Goal: Task Accomplishment & Management: Use online tool/utility

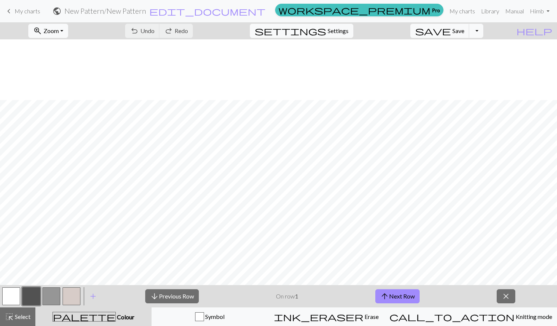
scroll to position [61, 0]
click at [27, 318] on span "Select" at bounding box center [22, 316] width 17 height 7
click at [504, 292] on span "close" at bounding box center [505, 296] width 9 height 10
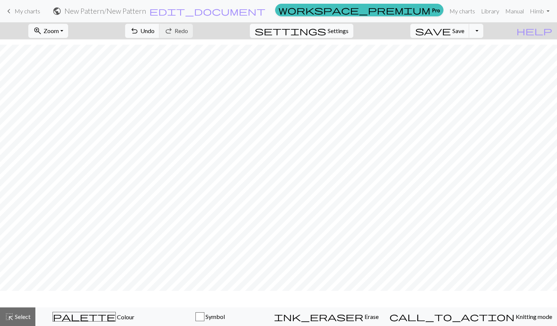
scroll to position [38, 0]
drag, startPoint x: 317, startPoint y: 33, endPoint x: 333, endPoint y: 31, distance: 15.7
click at [333, 31] on div "settings Settings" at bounding box center [301, 30] width 115 height 17
click at [326, 31] on span "settings" at bounding box center [289, 31] width 71 height 10
select select "aran"
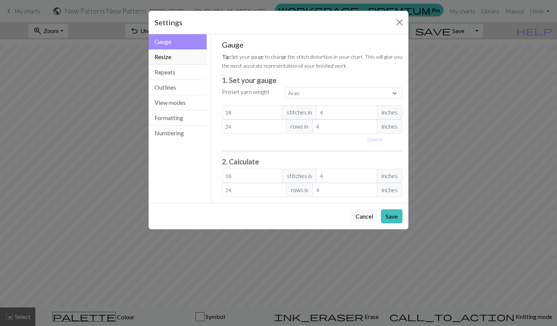
click at [183, 54] on button "Resize" at bounding box center [177, 56] width 58 height 15
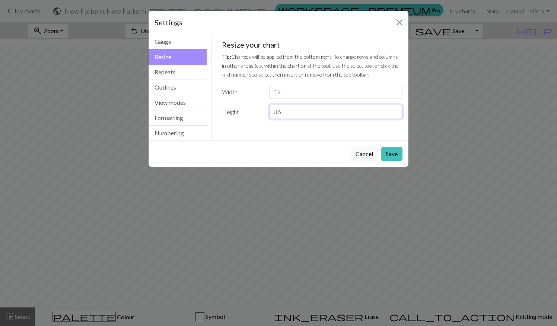
click at [301, 112] on input "36" at bounding box center [335, 112] width 133 height 14
type input "3"
type input "58"
click at [297, 91] on input "12" at bounding box center [335, 92] width 133 height 14
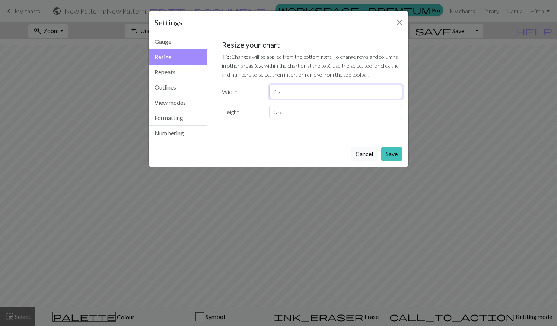
click at [297, 91] on input "12" at bounding box center [335, 92] width 133 height 14
type input "18"
click at [397, 151] on button "Save" at bounding box center [392, 154] width 22 height 14
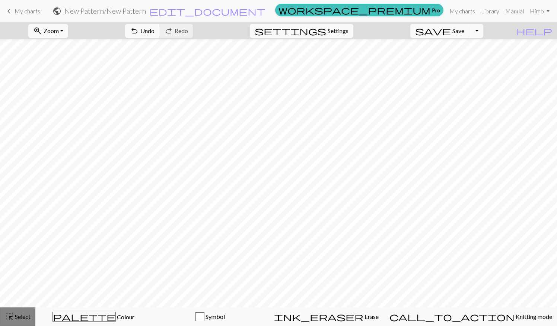
click at [19, 322] on button "highlight_alt Select Select" at bounding box center [17, 317] width 35 height 19
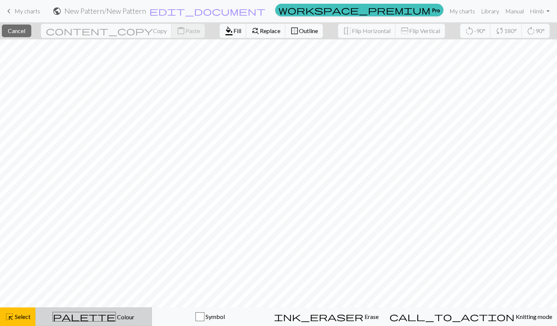
click at [72, 321] on div "palette Colour Colour" at bounding box center [93, 317] width 107 height 10
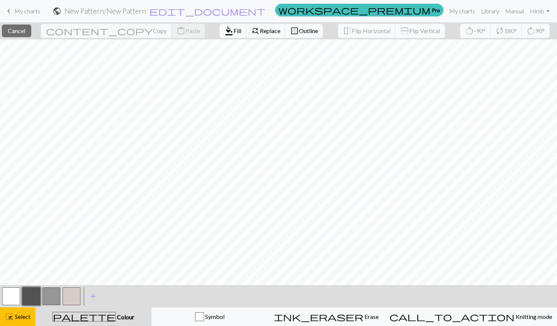
click at [7, 291] on button "button" at bounding box center [11, 297] width 18 height 18
click at [233, 28] on span "Fill" at bounding box center [237, 30] width 8 height 7
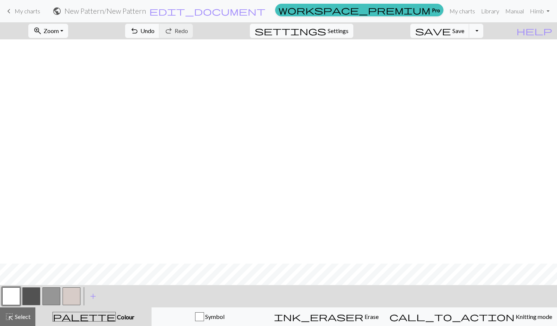
scroll to position [224, 0]
click at [94, 302] on span "add" at bounding box center [93, 296] width 9 height 10
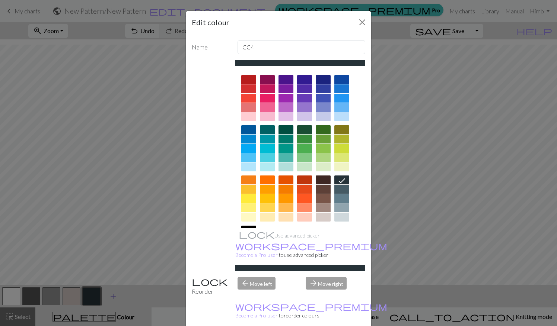
click at [94, 302] on div "Edit colour Name CC4 Use advanced picker workspace_premium Become a Pro user to…" at bounding box center [278, 163] width 557 height 326
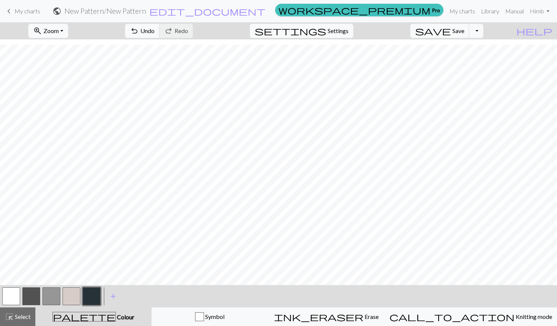
click at [162, 298] on div "< > add Add a colour" at bounding box center [278, 296] width 557 height 22
click at [81, 287] on div at bounding box center [71, 296] width 20 height 20
click at [97, 295] on button "button" at bounding box center [92, 297] width 18 height 18
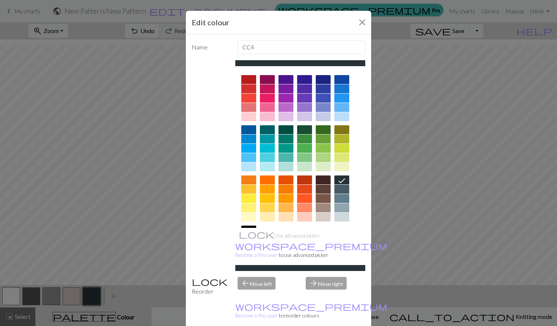
scroll to position [52, 0]
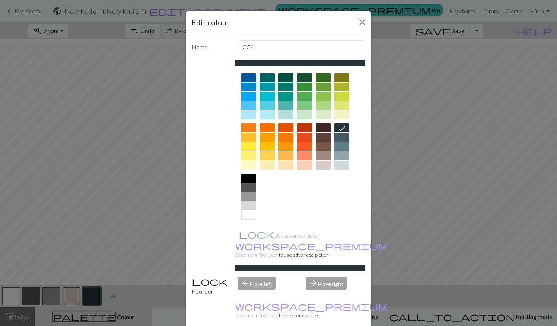
click at [251, 179] on div at bounding box center [248, 178] width 15 height 9
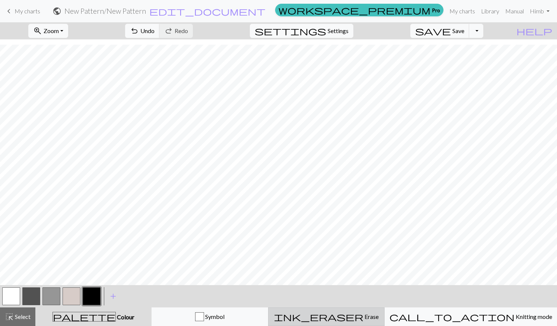
click at [321, 317] on div "ink_eraser Erase Erase" at bounding box center [326, 317] width 107 height 9
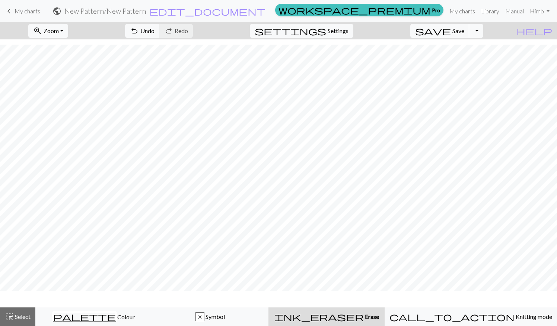
scroll to position [202, 0]
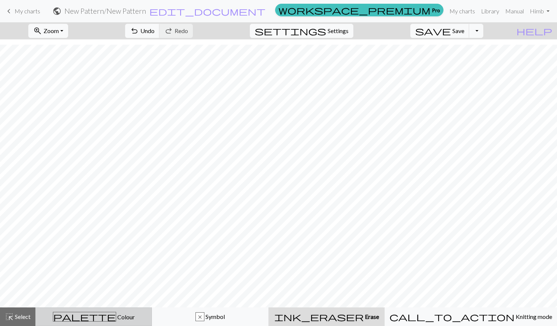
click at [131, 313] on div "palette Colour Colour" at bounding box center [93, 317] width 107 height 10
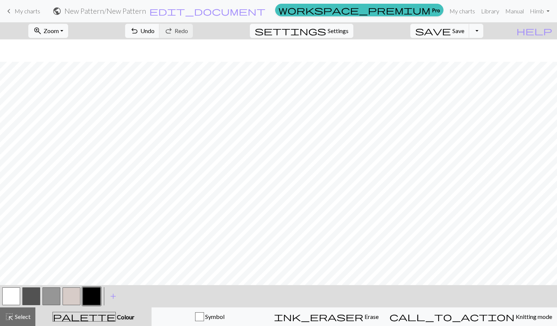
scroll to position [224, 0]
click at [27, 293] on button "button" at bounding box center [31, 297] width 18 height 18
click at [18, 298] on button "button" at bounding box center [11, 297] width 18 height 18
click at [33, 298] on button "button" at bounding box center [31, 297] width 18 height 18
click at [154, 28] on span "Undo" at bounding box center [147, 30] width 14 height 7
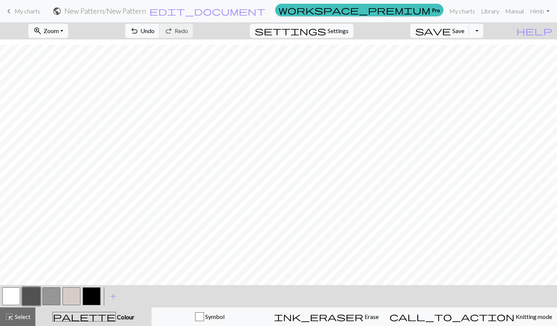
scroll to position [77, 0]
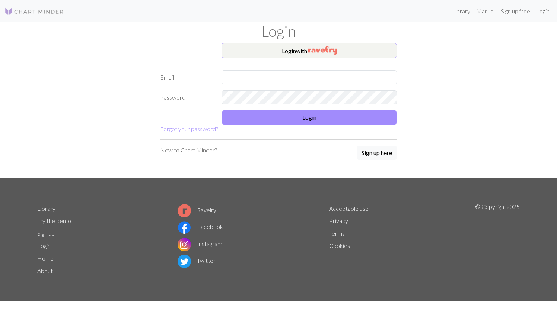
click at [285, 81] on input "text" at bounding box center [308, 77] width 175 height 14
type input "[EMAIL_ADDRESS][DOMAIN_NAME]"
click at [298, 120] on button "Login" at bounding box center [308, 117] width 175 height 14
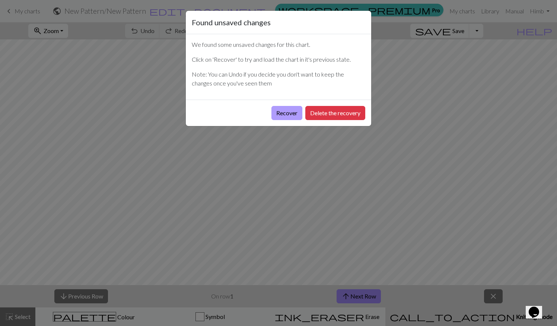
click at [296, 113] on button "Recover" at bounding box center [286, 113] width 31 height 14
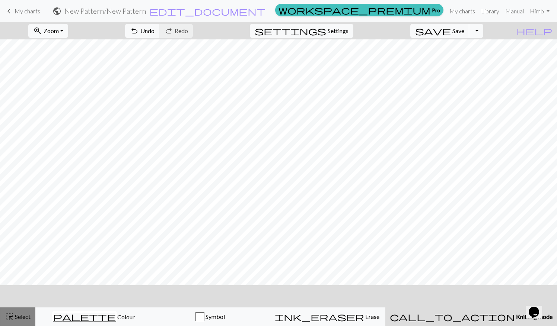
click at [21, 313] on span "Select" at bounding box center [22, 316] width 17 height 7
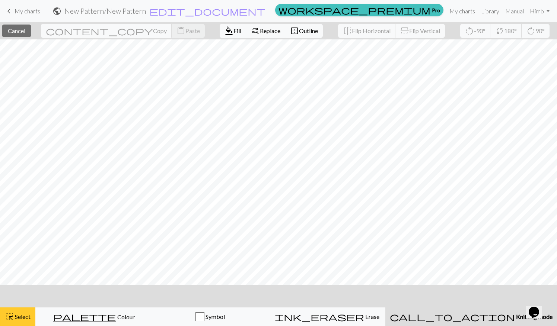
click at [10, 320] on span "highlight_alt" at bounding box center [9, 317] width 9 height 10
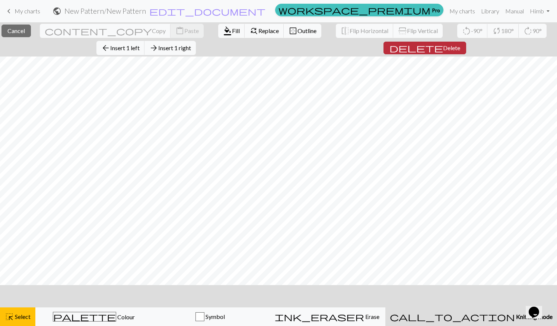
click at [430, 46] on span "delete" at bounding box center [416, 48] width 54 height 10
click at [191, 45] on span "Insert 1 right" at bounding box center [174, 47] width 33 height 7
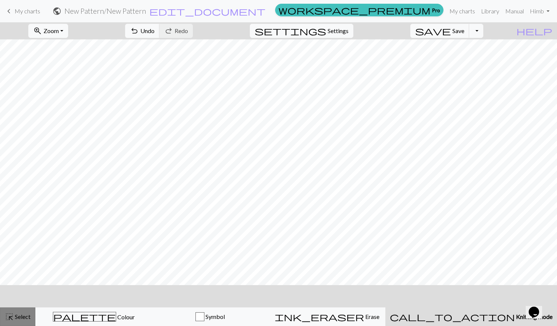
click at [15, 321] on div "highlight_alt Select Select" at bounding box center [18, 317] width 26 height 9
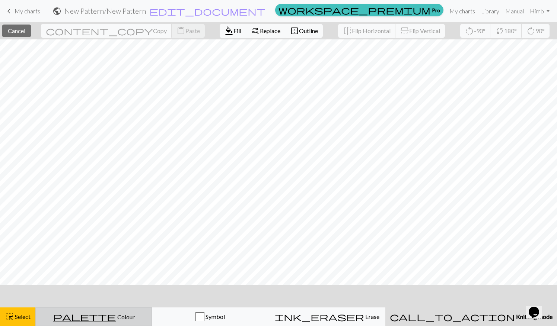
click at [69, 320] on div "palette Colour Colour" at bounding box center [93, 317] width 107 height 10
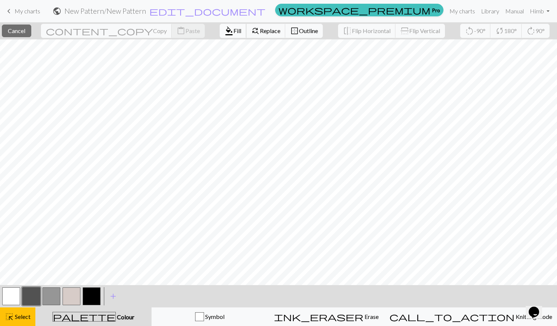
click at [233, 31] on span "Fill" at bounding box center [237, 30] width 8 height 7
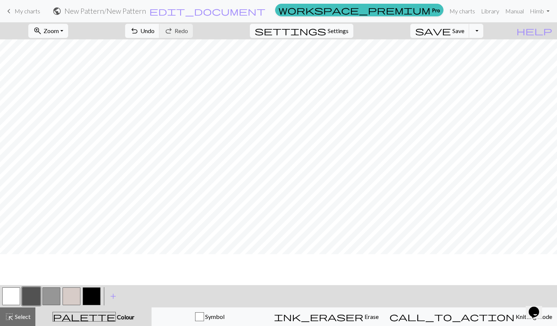
scroll to position [62, 0]
click at [19, 316] on span "Select" at bounding box center [22, 316] width 17 height 7
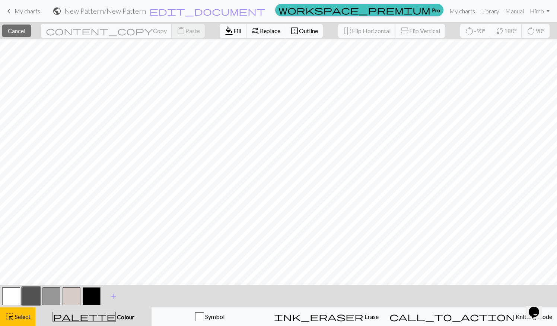
click at [220, 30] on button "format_color_fill Fill" at bounding box center [233, 31] width 27 height 14
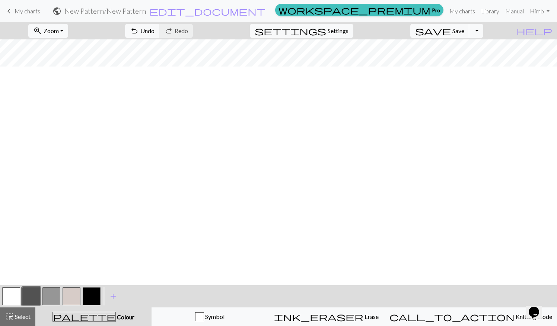
scroll to position [0, 0]
click at [382, 307] on div "< > add Add a colour" at bounding box center [278, 296] width 557 height 22
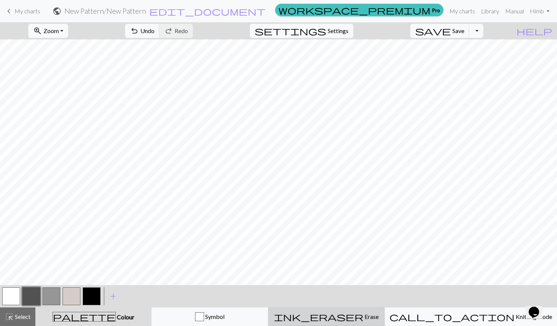
click at [375, 314] on div "ink_eraser Erase Erase" at bounding box center [326, 317] width 107 height 9
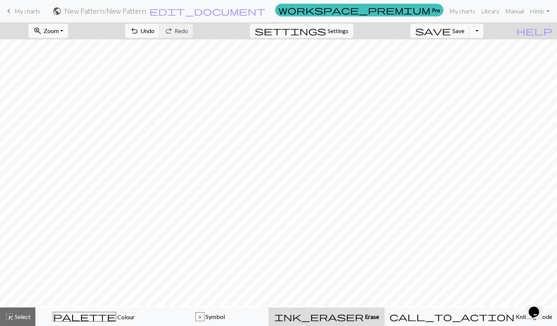
scroll to position [195, 0]
click at [22, 320] on span "Select" at bounding box center [22, 316] width 17 height 7
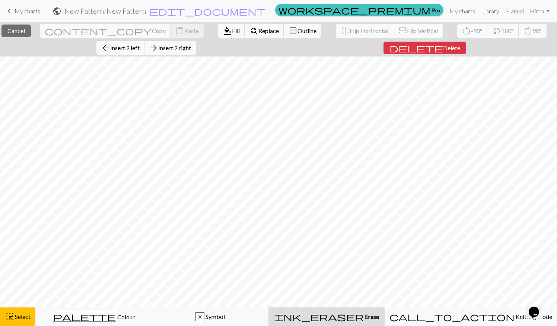
click at [372, 313] on div "ink_eraser Erase Erase" at bounding box center [326, 317] width 107 height 9
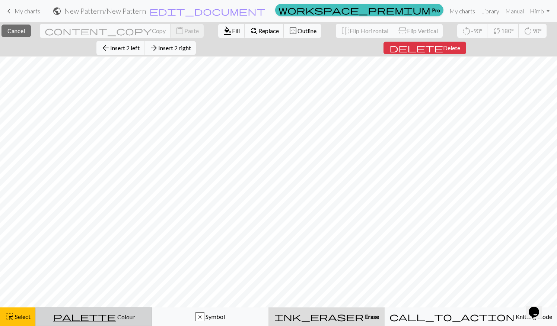
click at [88, 319] on span "palette" at bounding box center [84, 317] width 63 height 10
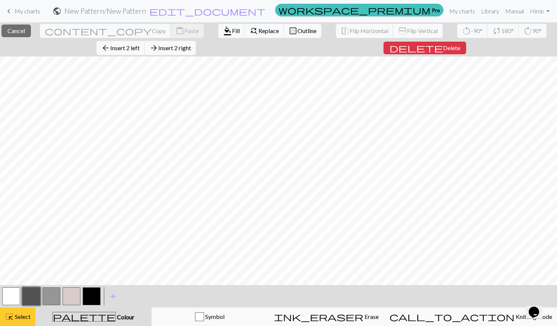
click at [32, 320] on button "highlight_alt Select Select" at bounding box center [17, 317] width 35 height 19
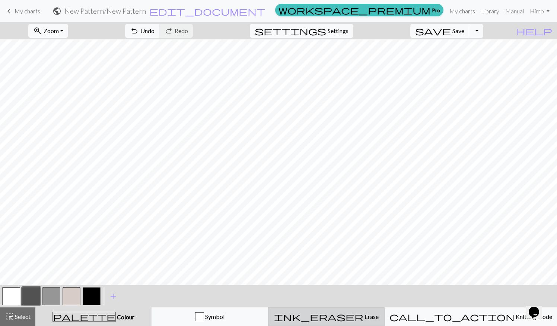
click at [342, 320] on div "ink_eraser Erase Erase" at bounding box center [326, 317] width 107 height 9
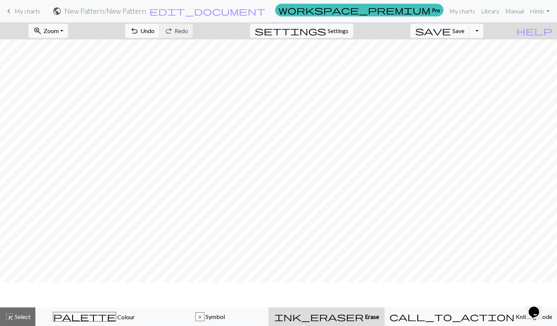
scroll to position [57, 0]
click at [154, 33] on span "Undo" at bounding box center [147, 30] width 14 height 7
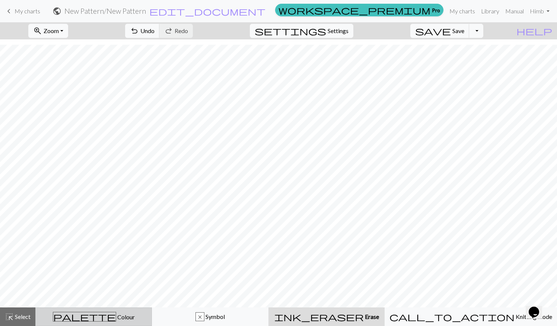
click at [132, 315] on div "palette Colour Colour" at bounding box center [93, 317] width 107 height 10
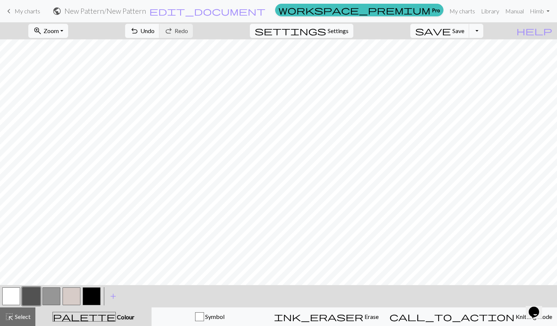
click at [34, 296] on button "button" at bounding box center [31, 297] width 18 height 18
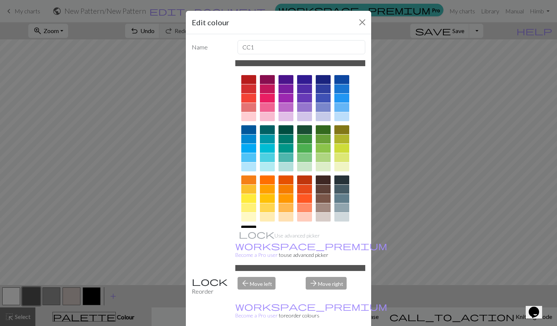
click at [359, 147] on div at bounding box center [300, 148] width 130 height 159
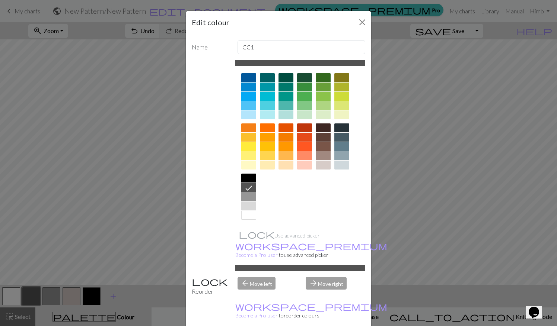
click at [249, 216] on div at bounding box center [248, 215] width 15 height 9
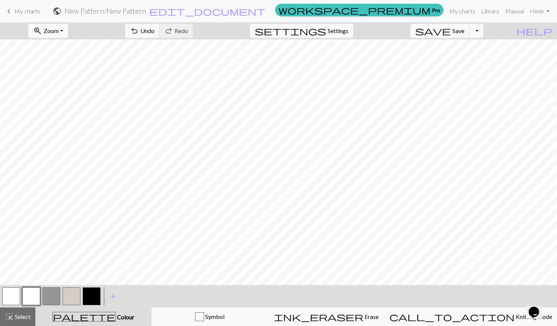
click at [11, 301] on button "button" at bounding box center [11, 297] width 18 height 18
drag, startPoint x: 11, startPoint y: 301, endPoint x: 4, endPoint y: 306, distance: 8.8
click at [4, 306] on div at bounding box center [11, 296] width 20 height 20
click at [12, 298] on button "button" at bounding box center [11, 297] width 18 height 18
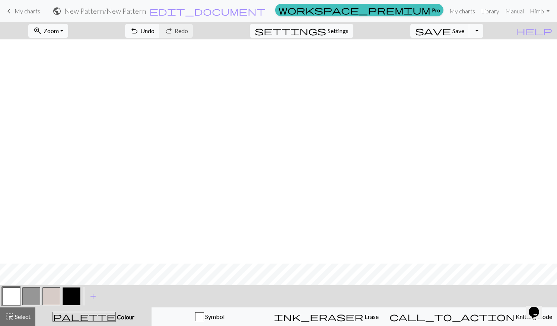
scroll to position [224, 0]
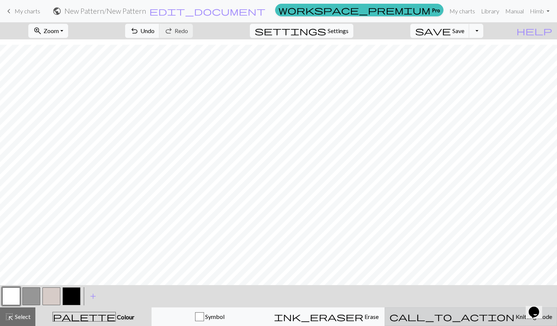
click at [479, 322] on button "call_to_action Knitting mode Knitting mode" at bounding box center [470, 317] width 172 height 19
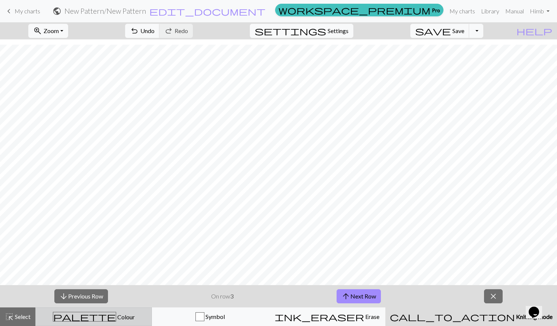
click at [131, 313] on div "palette Colour Colour" at bounding box center [93, 317] width 107 height 10
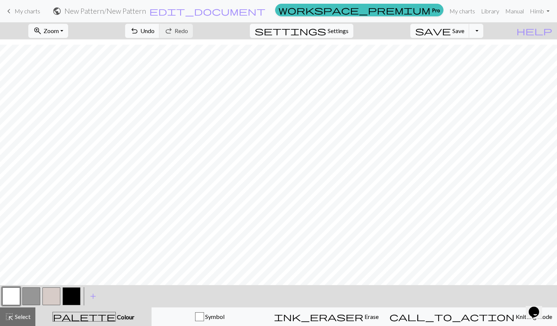
click at [70, 296] on button "button" at bounding box center [72, 297] width 18 height 18
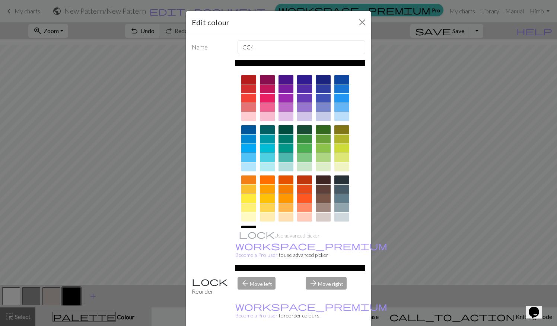
click at [362, 145] on div "Name CC4 Use advanced picker workspace_premium Become a Pro user to use advance…" at bounding box center [278, 183] width 185 height 298
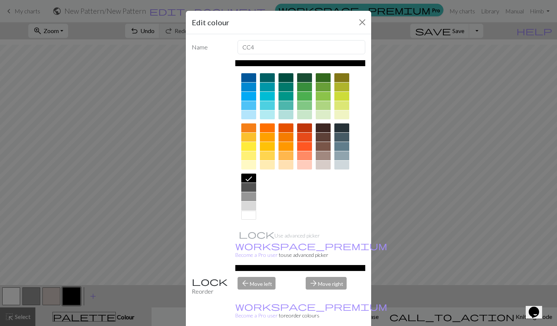
click at [248, 184] on div at bounding box center [248, 187] width 15 height 9
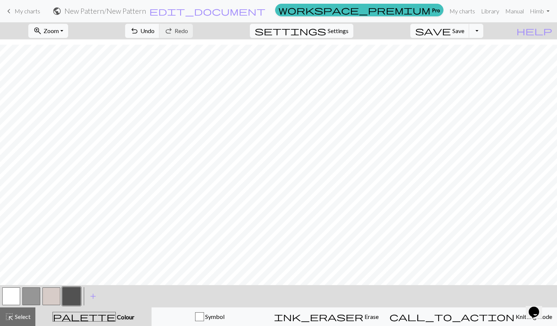
click at [54, 301] on button "button" at bounding box center [51, 297] width 18 height 18
click at [4, 297] on button "button" at bounding box center [11, 297] width 18 height 18
click at [48, 299] on button "button" at bounding box center [51, 297] width 18 height 18
click at [4, 301] on button "button" at bounding box center [11, 297] width 18 height 18
click at [51, 295] on button "button" at bounding box center [51, 297] width 18 height 18
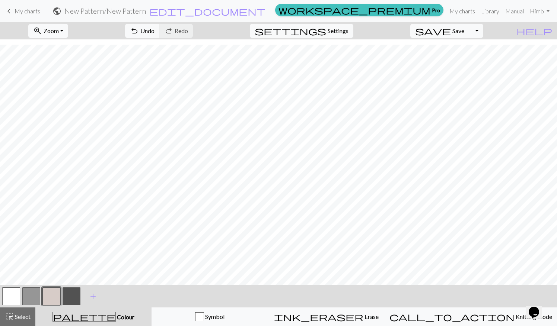
click at [33, 297] on button "button" at bounding box center [31, 297] width 18 height 18
click at [54, 294] on button "button" at bounding box center [51, 297] width 18 height 18
click at [160, 25] on button "undo Undo Undo" at bounding box center [142, 31] width 35 height 14
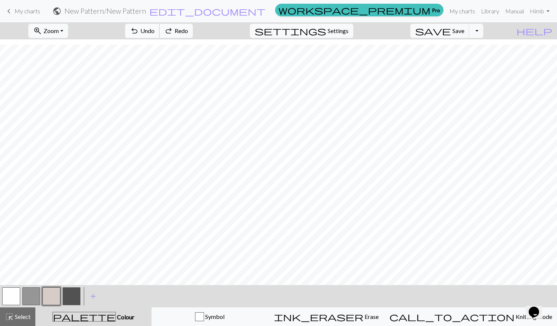
click at [160, 25] on button "undo Undo Undo" at bounding box center [142, 31] width 35 height 14
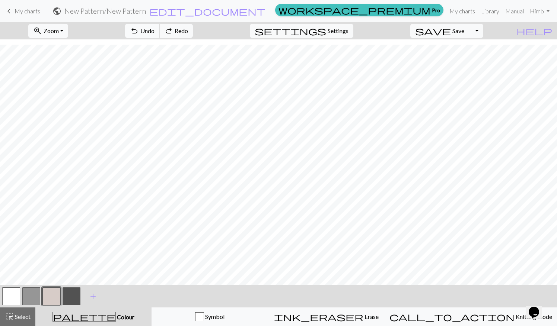
click at [160, 25] on button "undo Undo Undo" at bounding box center [142, 31] width 35 height 14
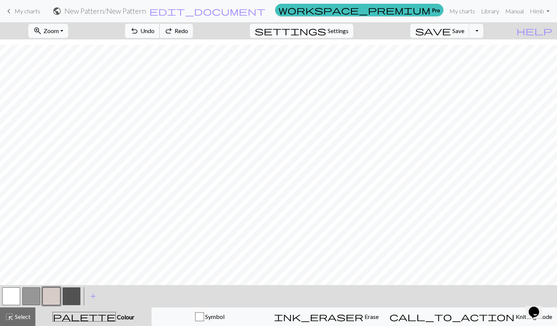
click at [160, 25] on button "undo Undo Undo" at bounding box center [142, 31] width 35 height 14
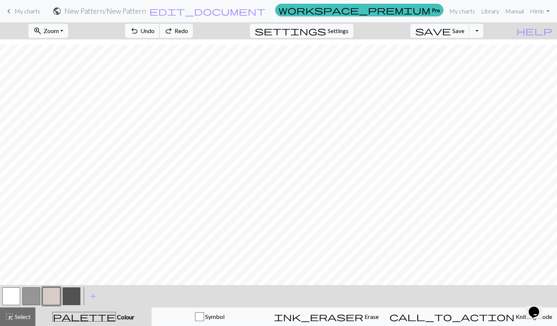
click at [160, 25] on button "undo Undo Undo" at bounding box center [142, 31] width 35 height 14
click at [31, 301] on button "button" at bounding box center [31, 297] width 18 height 18
click at [66, 295] on button "button" at bounding box center [72, 297] width 18 height 18
click at [14, 298] on button "button" at bounding box center [11, 297] width 18 height 18
click at [32, 297] on button "button" at bounding box center [31, 297] width 18 height 18
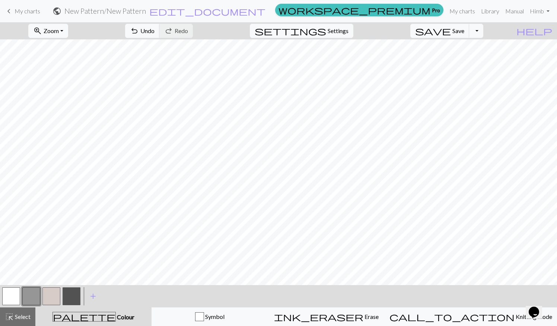
scroll to position [137, 0]
click at [160, 25] on button "undo Undo Undo" at bounding box center [142, 31] width 35 height 14
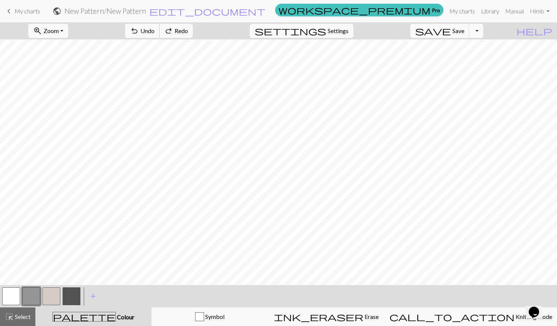
click at [160, 25] on button "undo Undo Undo" at bounding box center [142, 31] width 35 height 14
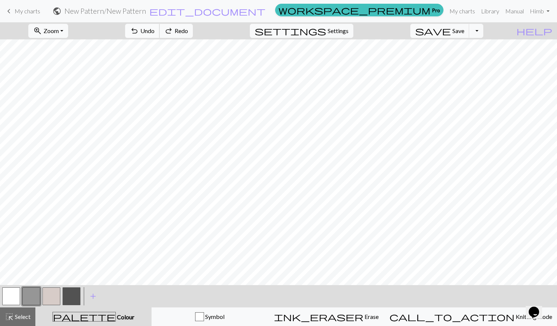
click at [160, 25] on button "undo Undo Undo" at bounding box center [142, 31] width 35 height 14
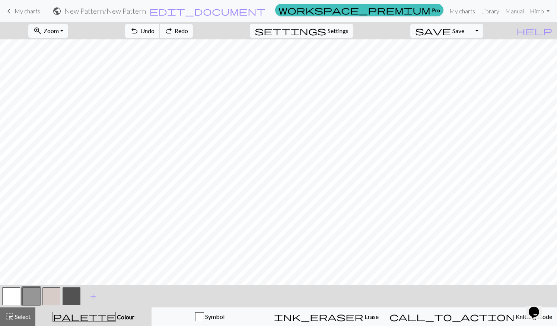
click at [160, 25] on button "undo Undo Undo" at bounding box center [142, 31] width 35 height 14
click at [154, 28] on span "Undo" at bounding box center [147, 30] width 14 height 7
click at [13, 295] on button "button" at bounding box center [11, 297] width 18 height 18
click at [34, 291] on button "button" at bounding box center [31, 297] width 18 height 18
click at [17, 296] on button "button" at bounding box center [11, 297] width 18 height 18
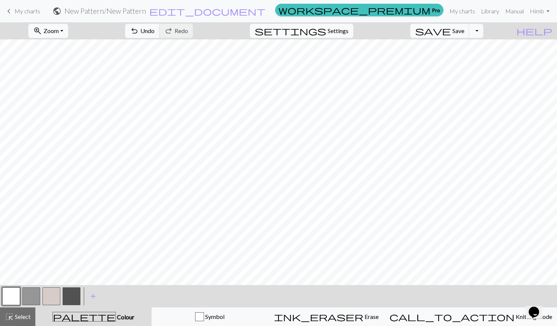
click at [26, 300] on button "button" at bounding box center [31, 297] width 18 height 18
click at [15, 294] on button "button" at bounding box center [11, 297] width 18 height 18
click at [37, 293] on button "button" at bounding box center [31, 297] width 18 height 18
click at [11, 294] on button "button" at bounding box center [11, 297] width 18 height 18
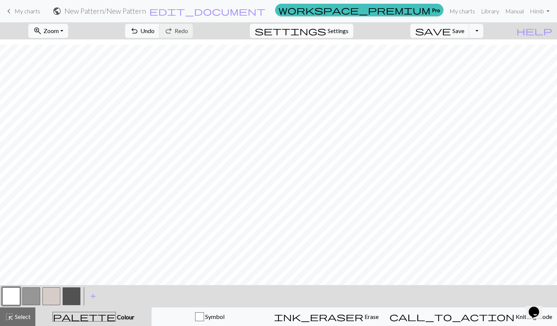
click at [32, 292] on button "button" at bounding box center [31, 297] width 18 height 18
click at [139, 26] on span "undo" at bounding box center [134, 31] width 9 height 10
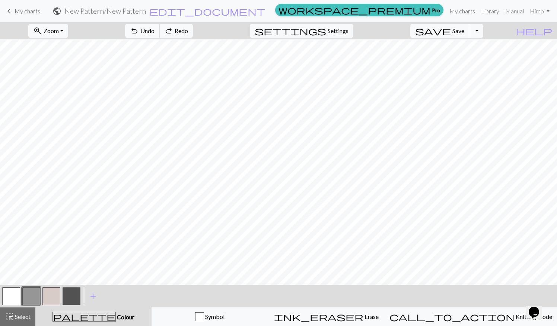
click at [139, 26] on span "undo" at bounding box center [134, 31] width 9 height 10
click at [12, 296] on button "button" at bounding box center [11, 297] width 18 height 18
click at [28, 300] on button "button" at bounding box center [31, 297] width 18 height 18
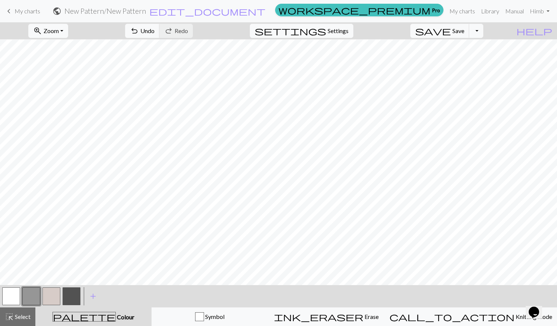
click at [73, 297] on button "button" at bounding box center [72, 297] width 18 height 18
click at [160, 31] on button "undo Undo Undo" at bounding box center [142, 31] width 35 height 14
click at [47, 300] on button "button" at bounding box center [51, 297] width 18 height 18
click at [26, 294] on button "button" at bounding box center [31, 297] width 18 height 18
click at [49, 298] on button "button" at bounding box center [51, 297] width 18 height 18
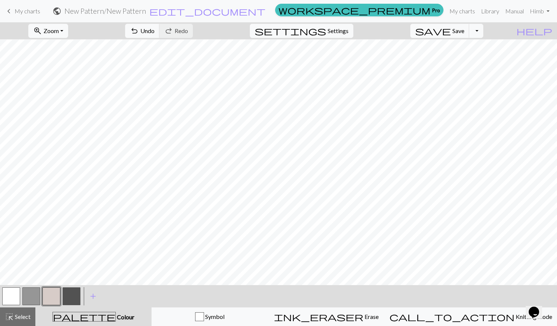
click at [27, 300] on button "button" at bounding box center [31, 297] width 18 height 18
click at [69, 301] on button "button" at bounding box center [72, 297] width 18 height 18
click at [57, 295] on button "button" at bounding box center [51, 297] width 18 height 18
click at [154, 28] on span "Undo" at bounding box center [147, 30] width 14 height 7
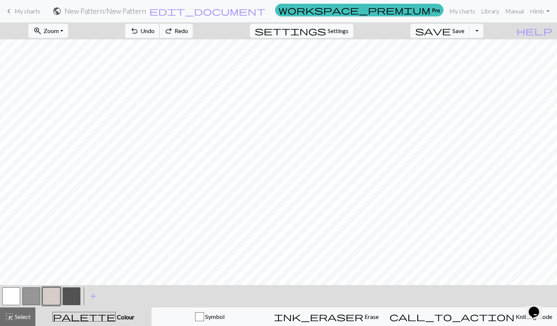
click at [139, 30] on span "undo" at bounding box center [134, 31] width 9 height 10
click at [74, 297] on button "button" at bounding box center [72, 297] width 18 height 18
click at [56, 293] on button "button" at bounding box center [51, 297] width 18 height 18
click at [154, 30] on span "Undo" at bounding box center [147, 30] width 14 height 7
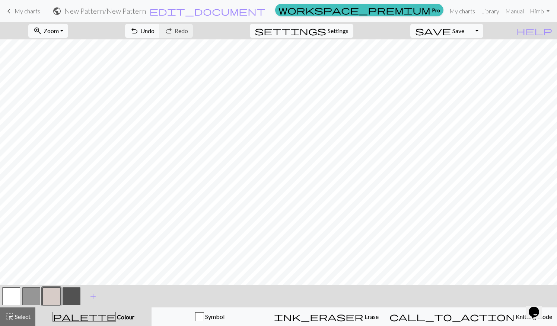
click at [36, 294] on button "button" at bounding box center [31, 297] width 18 height 18
click at [72, 290] on button "button" at bounding box center [72, 297] width 18 height 18
click at [36, 291] on button "button" at bounding box center [31, 297] width 18 height 18
click at [70, 295] on button "button" at bounding box center [72, 297] width 18 height 18
click at [35, 291] on button "button" at bounding box center [31, 297] width 18 height 18
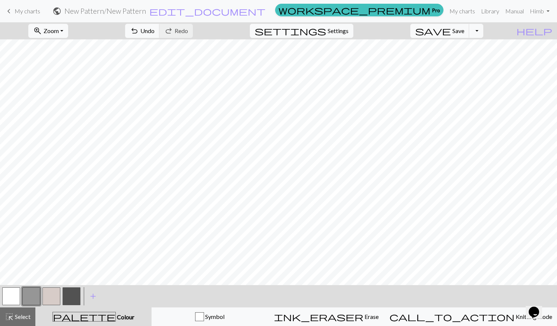
click at [53, 291] on button "button" at bounding box center [51, 297] width 18 height 18
click at [72, 299] on button "button" at bounding box center [72, 297] width 18 height 18
click at [55, 297] on button "button" at bounding box center [51, 297] width 18 height 18
click at [154, 28] on span "Undo" at bounding box center [147, 30] width 14 height 7
click at [154, 31] on span "Undo" at bounding box center [147, 30] width 14 height 7
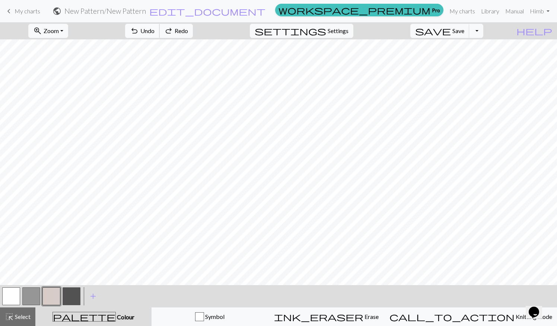
click at [154, 30] on span "Undo" at bounding box center [147, 30] width 14 height 7
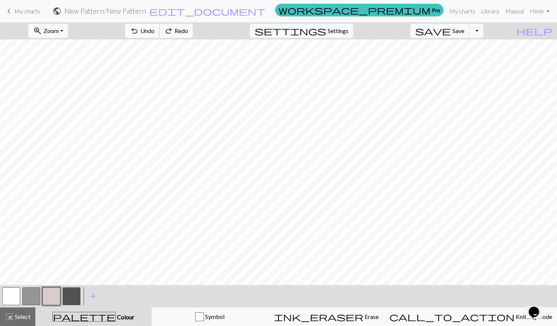
click at [154, 30] on span "Undo" at bounding box center [147, 30] width 14 height 7
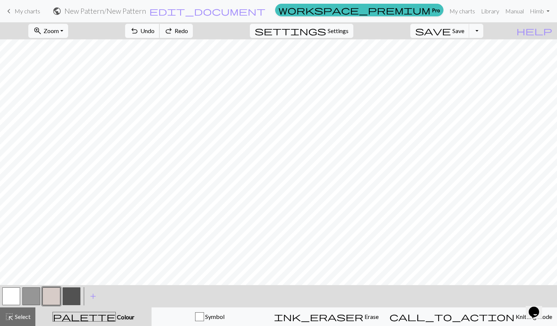
click at [154, 30] on span "Undo" at bounding box center [147, 30] width 14 height 7
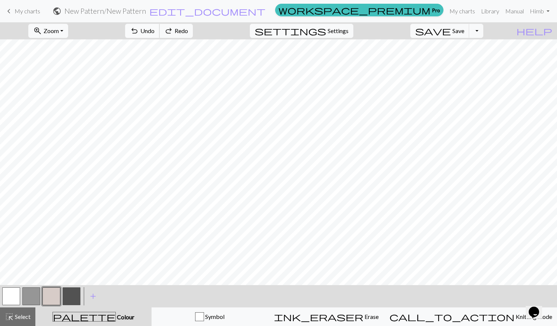
click at [154, 30] on span "Undo" at bounding box center [147, 30] width 14 height 7
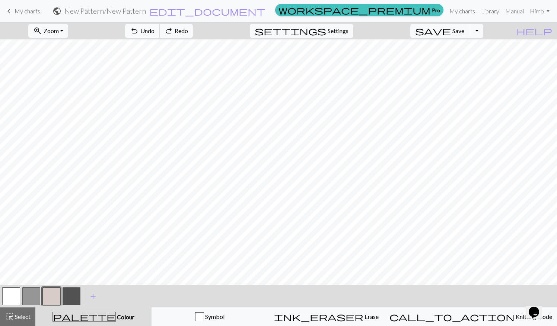
click at [154, 30] on span "Undo" at bounding box center [147, 30] width 14 height 7
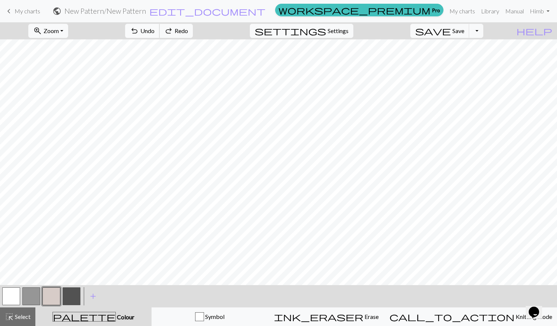
click at [154, 30] on span "Undo" at bounding box center [147, 30] width 14 height 7
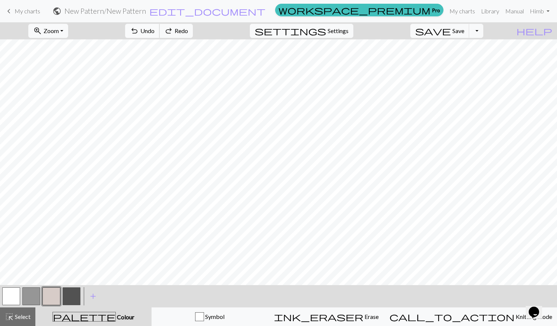
click at [154, 30] on span "Undo" at bounding box center [147, 30] width 14 height 7
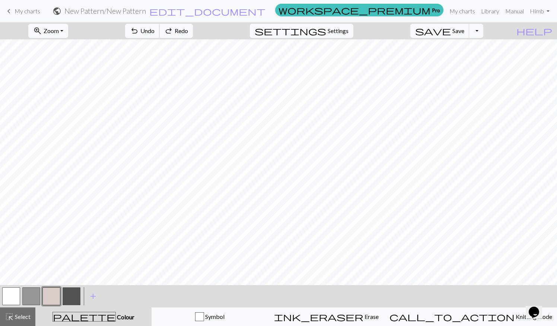
click at [154, 30] on span "Undo" at bounding box center [147, 30] width 14 height 7
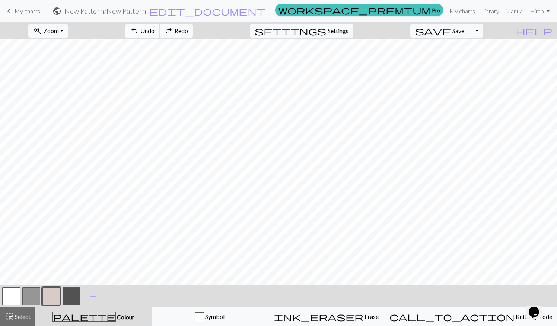
click at [154, 30] on span "Undo" at bounding box center [147, 30] width 14 height 7
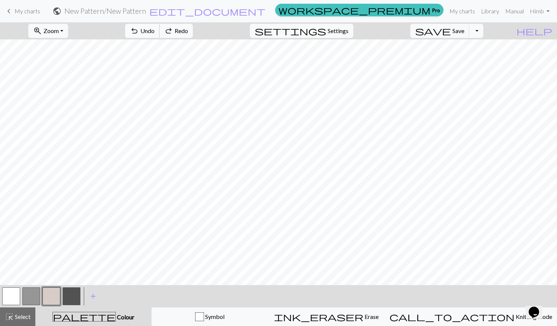
click at [154, 30] on span "Undo" at bounding box center [147, 30] width 14 height 7
click at [188, 30] on div "undo Undo Undo redo Redo Redo" at bounding box center [158, 30] width 79 height 17
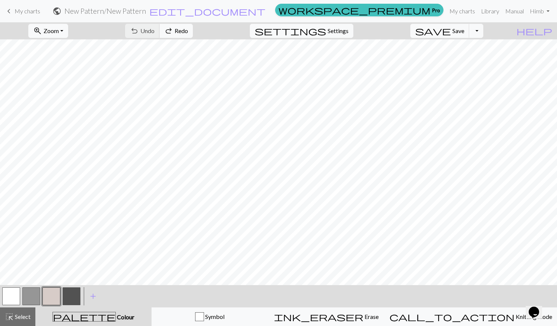
click at [188, 30] on div "undo Undo Undo redo Redo Redo" at bounding box center [158, 30] width 79 height 17
click at [17, 296] on button "button" at bounding box center [11, 297] width 18 height 18
click at [32, 292] on button "button" at bounding box center [31, 297] width 18 height 18
click at [57, 302] on button "button" at bounding box center [51, 297] width 18 height 18
click at [33, 302] on button "button" at bounding box center [31, 297] width 18 height 18
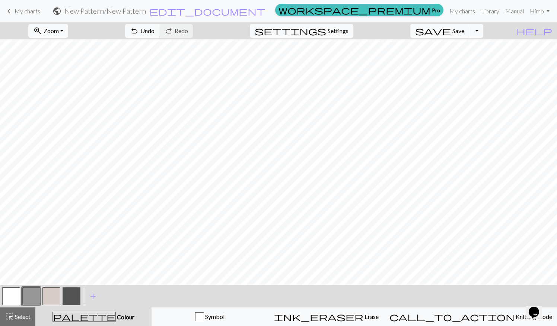
click at [47, 291] on button "button" at bounding box center [51, 297] width 18 height 18
click at [36, 294] on button "button" at bounding box center [31, 297] width 18 height 18
click at [57, 296] on button "button" at bounding box center [51, 297] width 18 height 18
click at [74, 295] on button "button" at bounding box center [72, 297] width 18 height 18
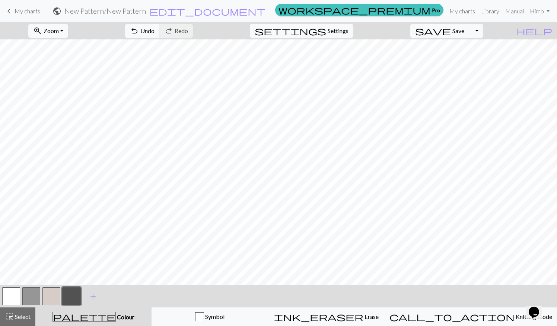
click at [9, 297] on button "button" at bounding box center [11, 297] width 18 height 18
click at [53, 299] on button "button" at bounding box center [51, 297] width 18 height 18
click at [154, 33] on span "Undo" at bounding box center [147, 30] width 14 height 7
click at [27, 295] on button "button" at bounding box center [31, 297] width 18 height 18
click at [139, 33] on span "undo" at bounding box center [134, 31] width 9 height 10
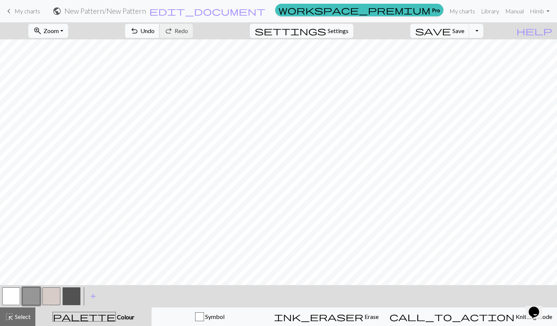
click at [139, 33] on span "undo" at bounding box center [134, 31] width 9 height 10
click at [73, 297] on button "button" at bounding box center [72, 297] width 18 height 18
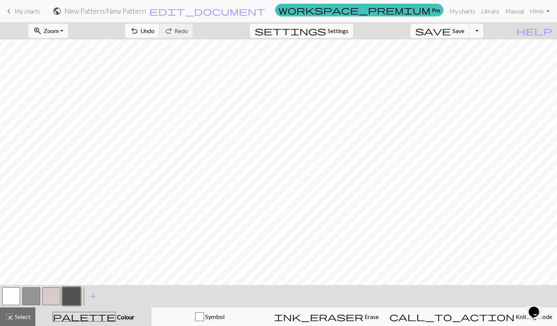
click at [30, 294] on button "button" at bounding box center [31, 297] width 18 height 18
click at [41, 301] on div at bounding box center [51, 296] width 20 height 20
click at [44, 302] on button "button" at bounding box center [51, 297] width 18 height 18
click at [38, 294] on button "button" at bounding box center [31, 297] width 18 height 18
click at [73, 296] on button "button" at bounding box center [72, 297] width 18 height 18
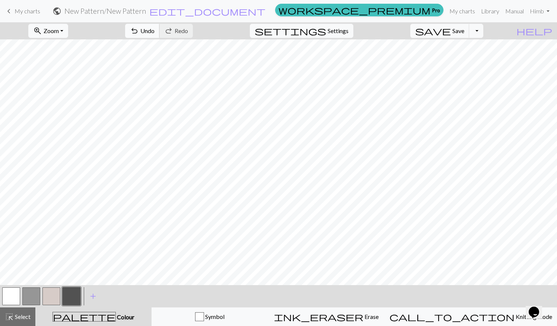
click at [154, 28] on span "Undo" at bounding box center [147, 30] width 14 height 7
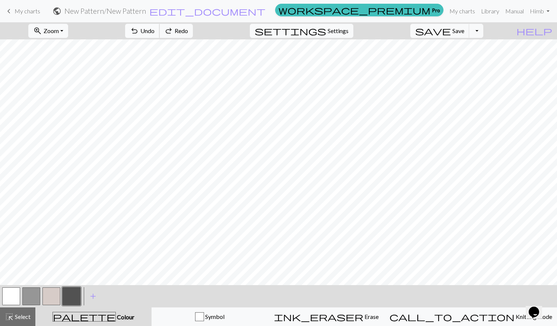
click at [154, 28] on span "Undo" at bounding box center [147, 30] width 14 height 7
click at [154, 31] on span "Undo" at bounding box center [147, 30] width 14 height 7
click at [35, 295] on button "button" at bounding box center [31, 297] width 18 height 18
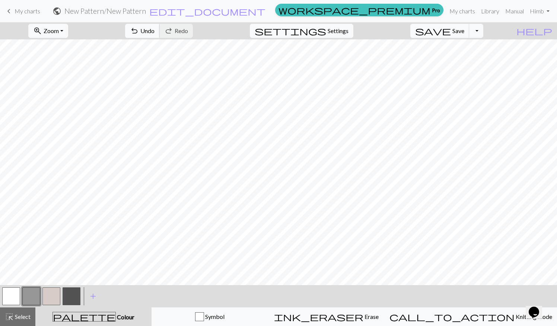
click at [154, 32] on span "Undo" at bounding box center [147, 30] width 14 height 7
click at [77, 294] on button "button" at bounding box center [72, 297] width 18 height 18
click at [32, 299] on button "button" at bounding box center [31, 297] width 18 height 18
click at [68, 295] on button "button" at bounding box center [72, 297] width 18 height 18
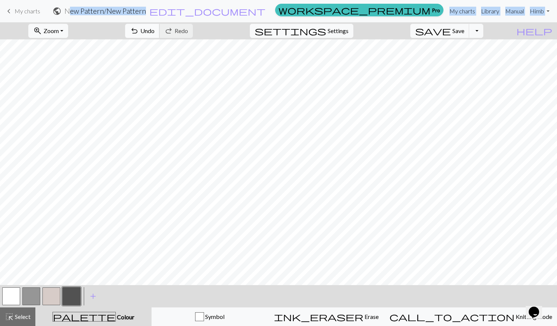
drag, startPoint x: 193, startPoint y: 22, endPoint x: 194, endPoint y: 28, distance: 6.0
click at [194, 28] on div "keyboard_arrow_left My charts public New Pattern / New Pattern edit_document Ed…" at bounding box center [278, 163] width 557 height 326
click at [20, 294] on div at bounding box center [11, 296] width 20 height 20
click at [15, 294] on button "button" at bounding box center [11, 297] width 18 height 18
click at [272, 6] on form "public New Pattern / New Pattern edit_document Edit settings" at bounding box center [159, 11] width 226 height 15
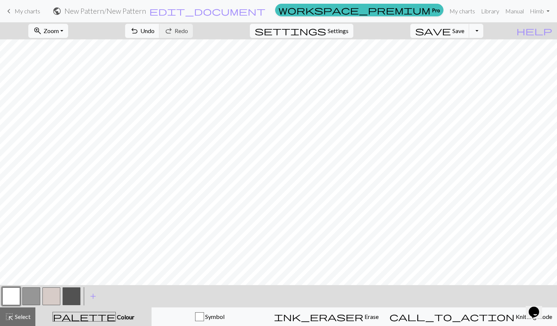
click at [46, 301] on button "button" at bounding box center [51, 297] width 18 height 18
click at [36, 290] on button "button" at bounding box center [31, 297] width 18 height 18
click at [8, 299] on button "button" at bounding box center [11, 297] width 18 height 18
click at [464, 31] on span "Save" at bounding box center [458, 30] width 12 height 7
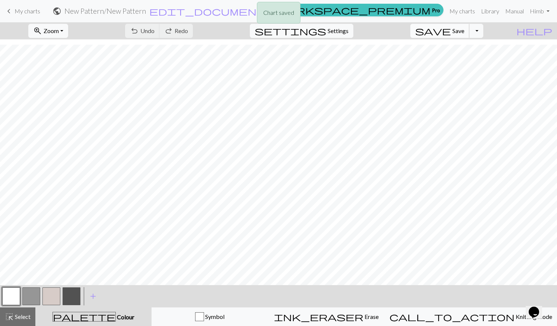
click at [464, 29] on span "Save" at bounding box center [458, 30] width 12 height 7
click at [154, 31] on span "Undo" at bounding box center [147, 30] width 14 height 7
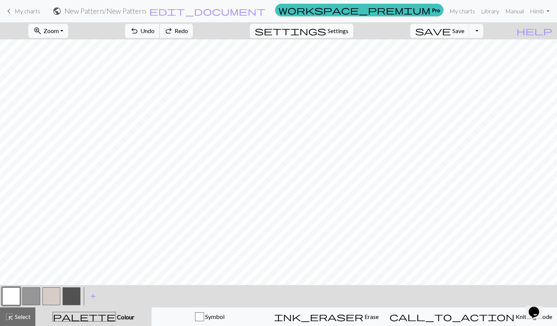
click at [154, 31] on span "Undo" at bounding box center [147, 30] width 14 height 7
